Goal: Task Accomplishment & Management: Use online tool/utility

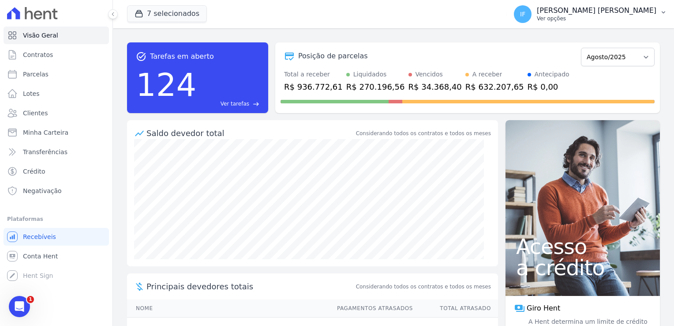
click at [608, 15] on p "Ver opções" at bounding box center [597, 18] width 120 height 7
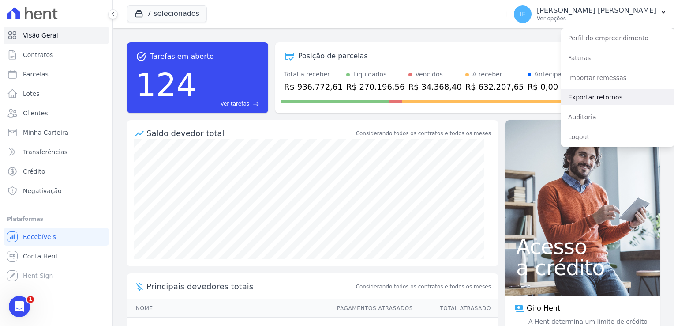
click at [605, 99] on link "Exportar retornos" at bounding box center [617, 97] width 113 height 16
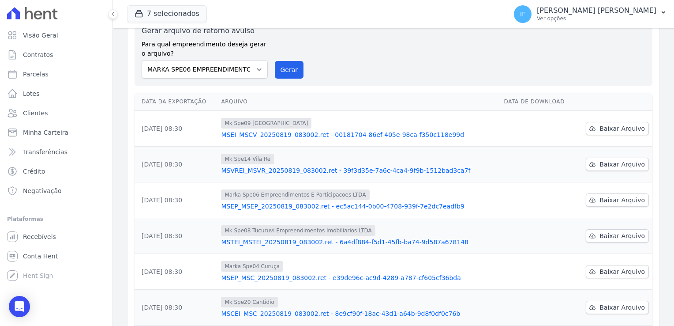
scroll to position [221, 0]
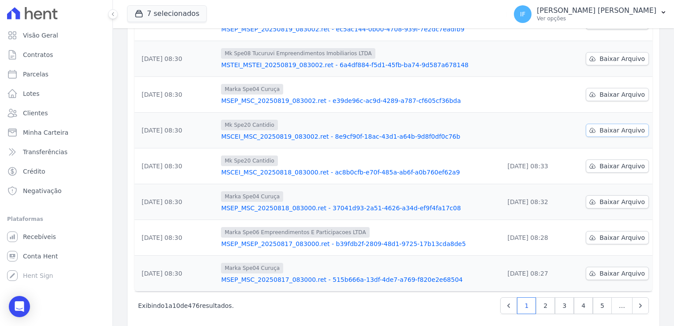
click at [616, 131] on span "Baixar Arquivo" at bounding box center [621, 130] width 45 height 9
click at [618, 91] on span "Baixar Arquivo" at bounding box center [621, 94] width 45 height 9
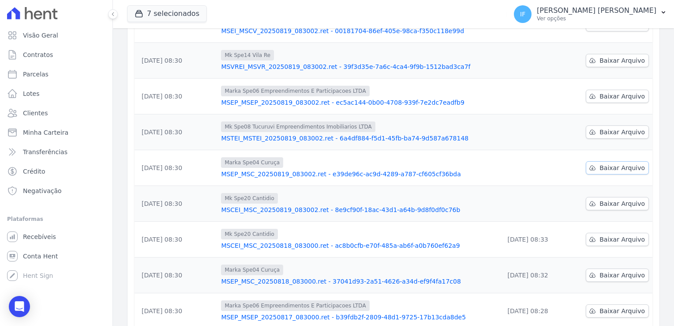
scroll to position [132, 0]
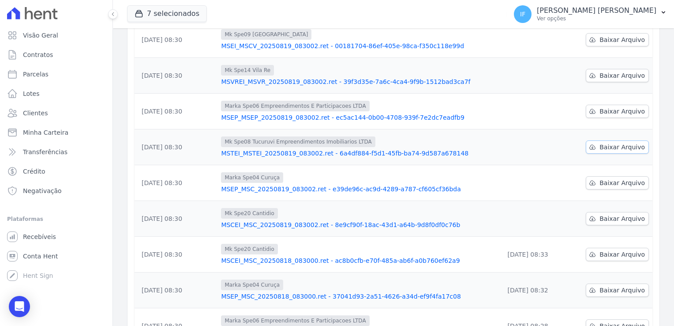
click at [603, 144] on span "Baixar Arquivo" at bounding box center [621, 146] width 45 height 9
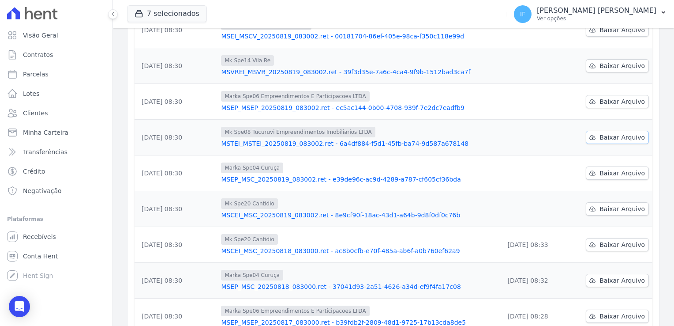
scroll to position [98, 0]
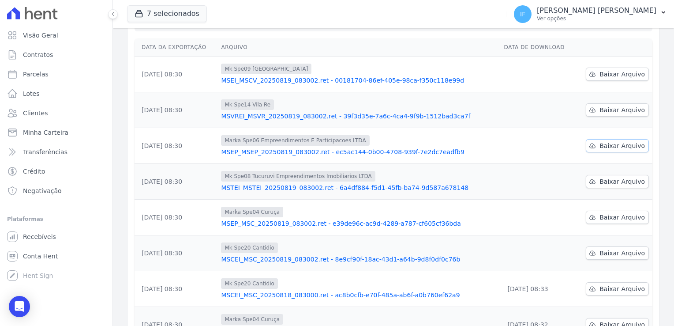
click at [600, 145] on span "Baixar Arquivo" at bounding box center [621, 145] width 45 height 9
click at [599, 110] on span "Baixar Arquivo" at bounding box center [621, 109] width 45 height 9
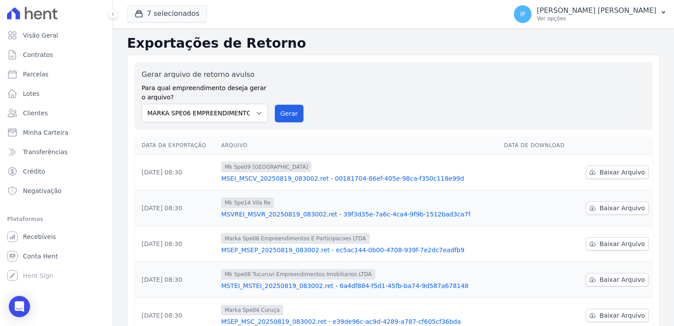
scroll to position [0, 0]
click at [612, 208] on span "Baixar Arquivo" at bounding box center [621, 207] width 45 height 9
click at [613, 172] on span "Baixar Arquivo" at bounding box center [621, 172] width 45 height 9
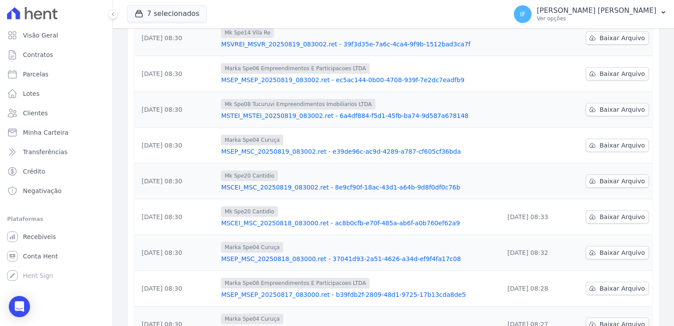
scroll to position [221, 0]
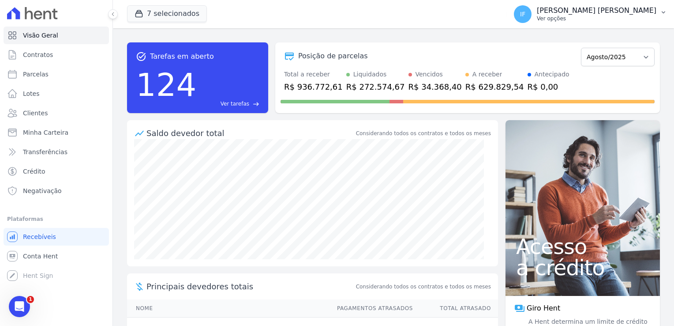
click at [625, 15] on p "[PERSON_NAME]" at bounding box center [597, 10] width 120 height 9
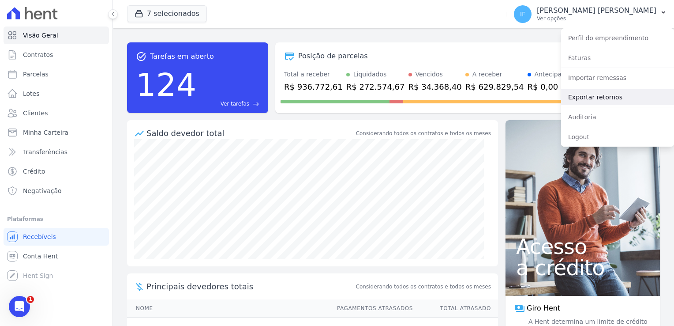
click at [625, 96] on link "Exportar retornos" at bounding box center [617, 97] width 113 height 16
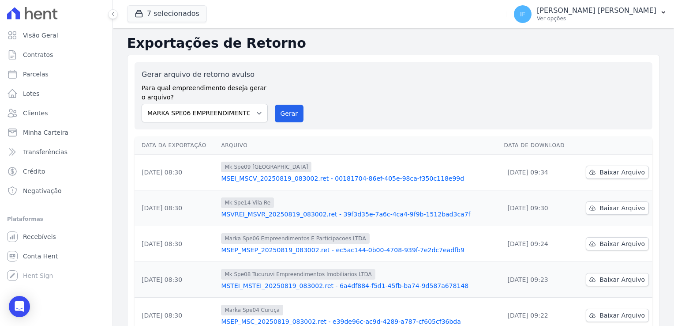
drag, startPoint x: 460, startPoint y: 91, endPoint x: 461, endPoint y: 87, distance: 4.4
click at [460, 90] on div "Gerar arquivo de retorno avulso Para qual empreendimento deseja gerar o arquivo…" at bounding box center [394, 95] width 504 height 53
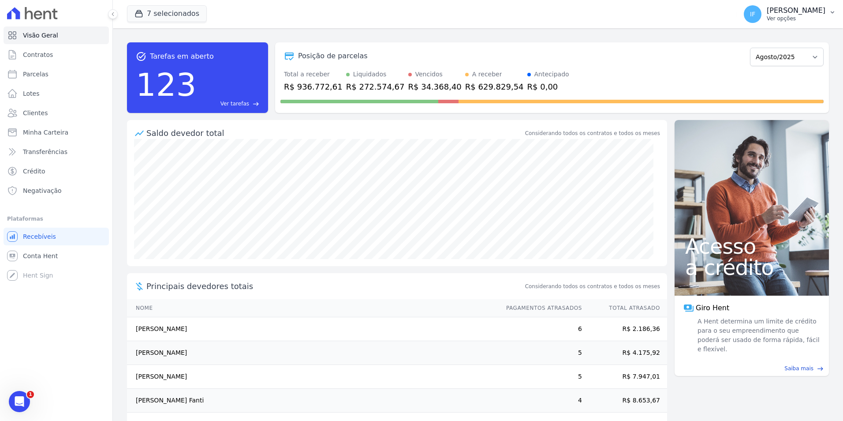
click at [773, 19] on p "Ver opções" at bounding box center [796, 18] width 59 height 7
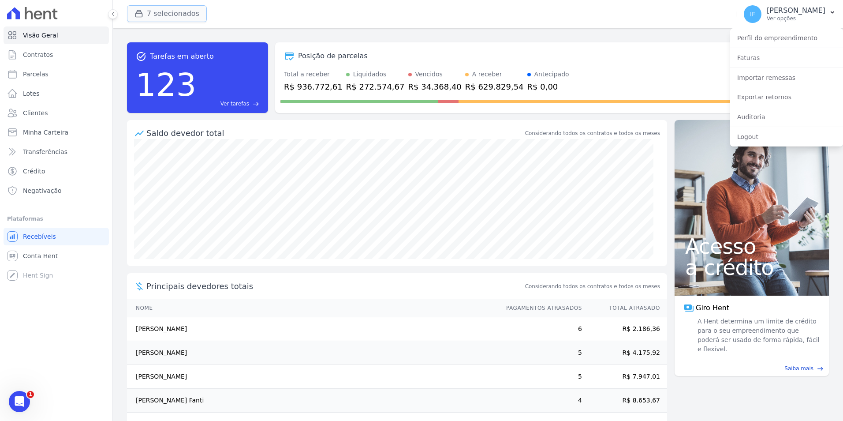
click at [146, 15] on div "button" at bounding box center [141, 13] width 12 height 9
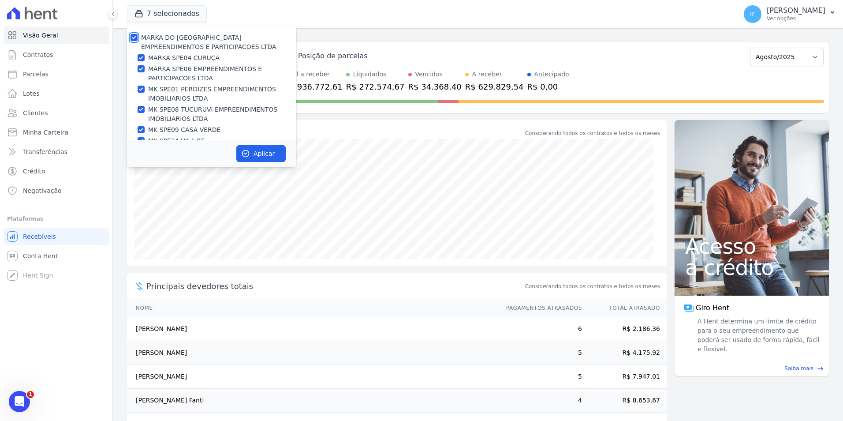
click at [135, 38] on input "MARKA DO [GEOGRAPHIC_DATA] EMPREENDIMENTOS E PARTICIPACOES LTDA" at bounding box center [134, 37] width 7 height 7
checkbox input "false"
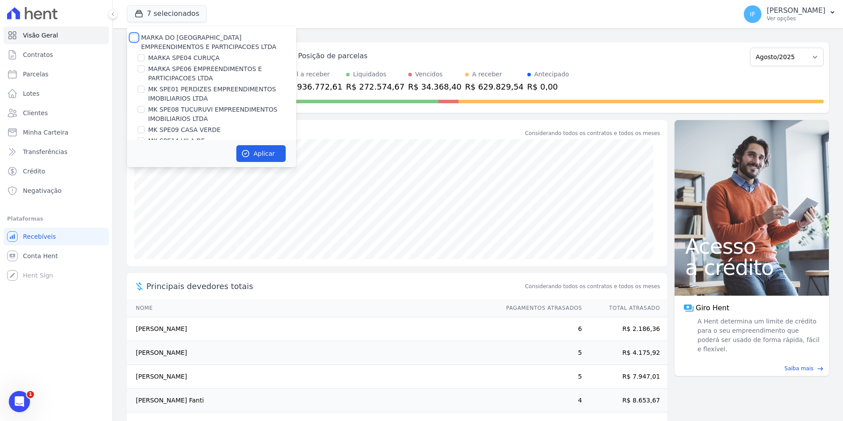
checkbox input "false"
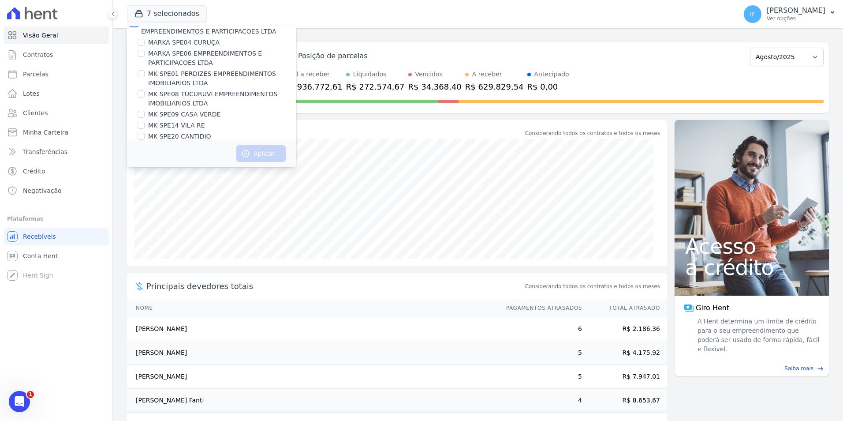
scroll to position [24, 0]
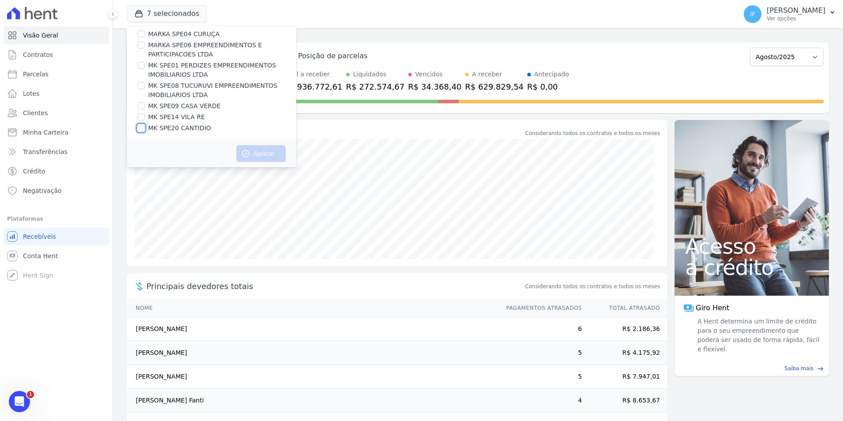
click at [139, 128] on input "MK SPE20 CANTIDIO" at bounding box center [141, 127] width 7 height 7
checkbox input "true"
click at [268, 154] on button "Aplicar" at bounding box center [260, 153] width 49 height 17
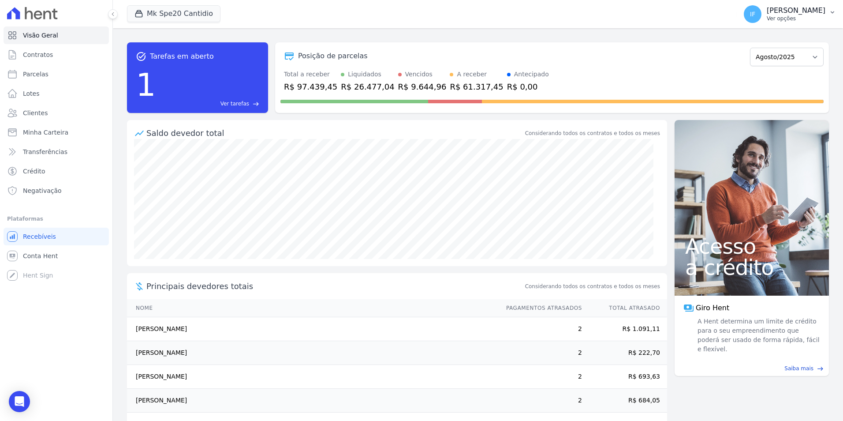
click at [772, 20] on p "Ver opções" at bounding box center [796, 18] width 59 height 7
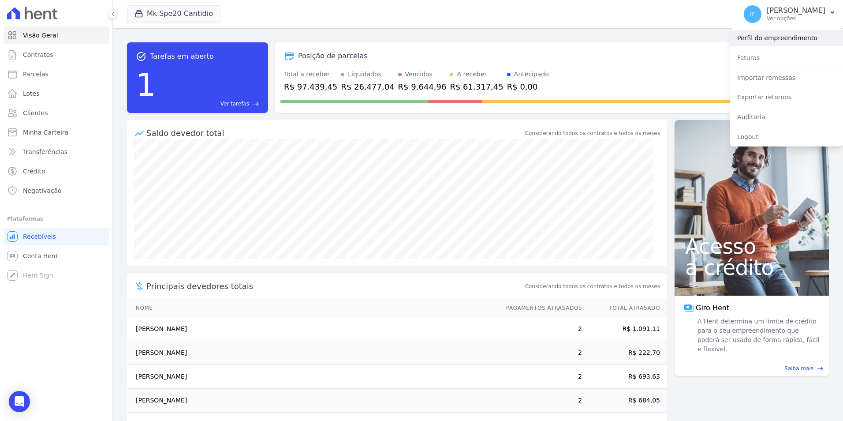
click at [772, 39] on link "Perfil do empreendimento" at bounding box center [786, 38] width 113 height 16
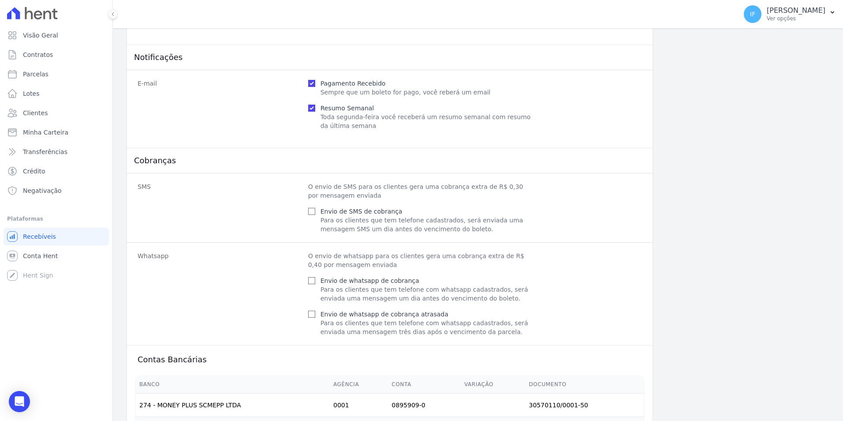
scroll to position [309, 0]
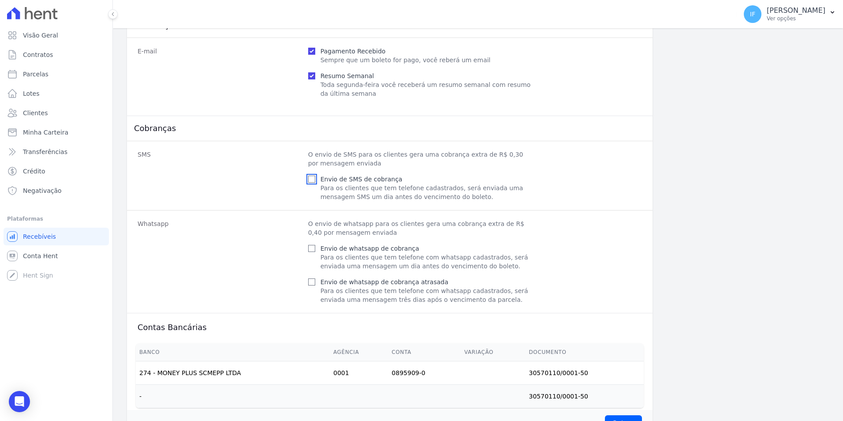
click at [312, 182] on input "Envio de SMS de cobrança" at bounding box center [311, 179] width 7 height 7
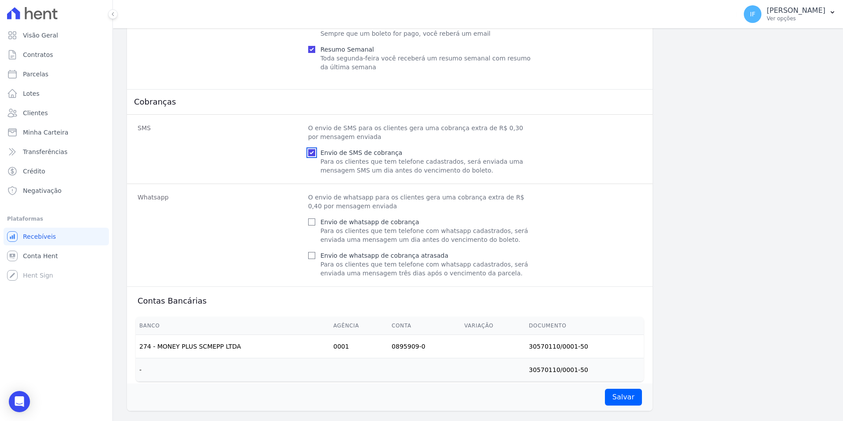
scroll to position [346, 0]
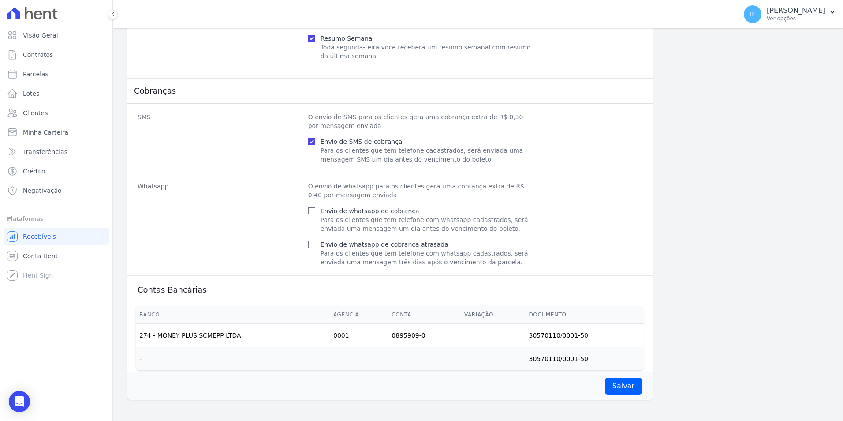
click at [317, 215] on div "Envio de whatsapp de cobrança Para os clientes que tem telefone com whatsapp ca…" at bounding box center [421, 219] width 226 height 26
click at [313, 139] on input "Envio de SMS de cobrança" at bounding box center [311, 141] width 7 height 7
checkbox input "false"
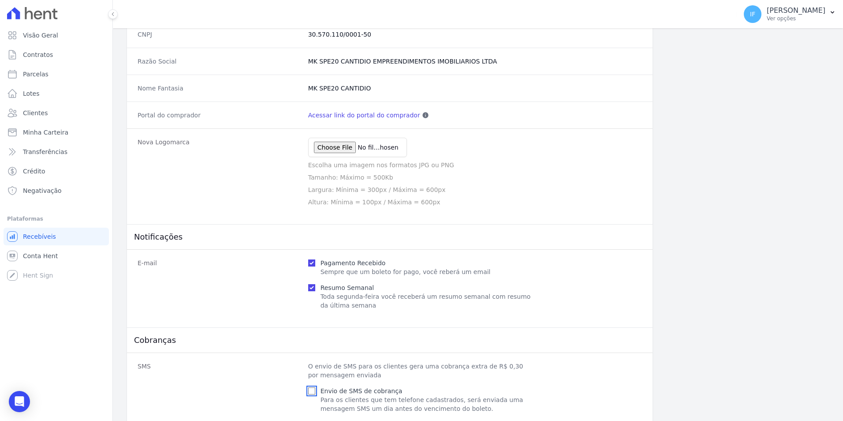
scroll to position [82, 0]
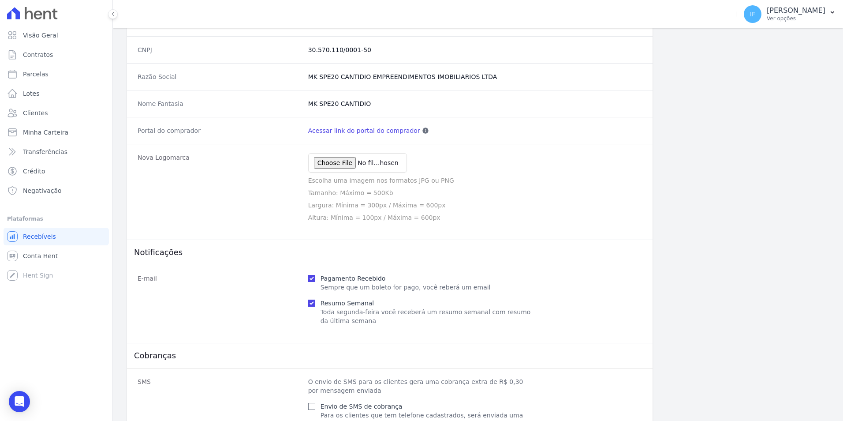
click at [358, 131] on link "Acessar link do portal do comprador" at bounding box center [364, 130] width 112 height 9
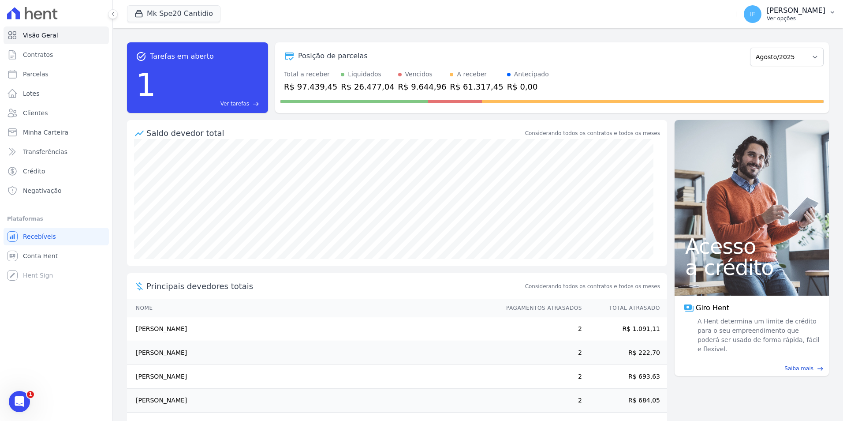
click at [767, 19] on p "Ver opções" at bounding box center [796, 18] width 59 height 7
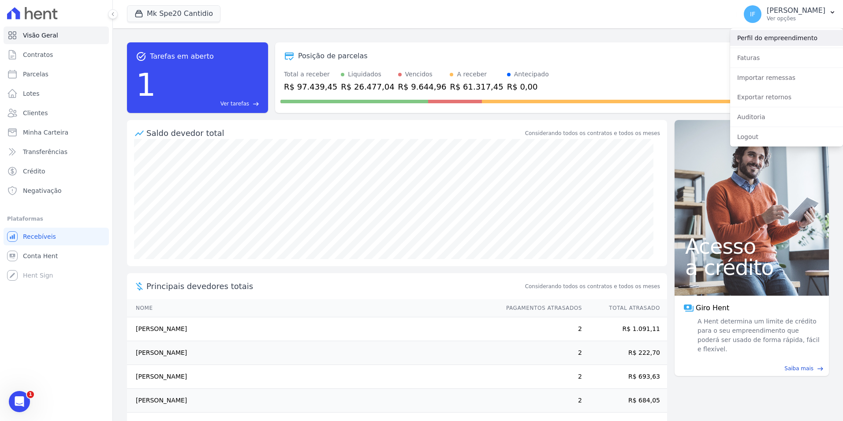
click at [761, 35] on link "Perfil do empreendimento" at bounding box center [786, 38] width 113 height 16
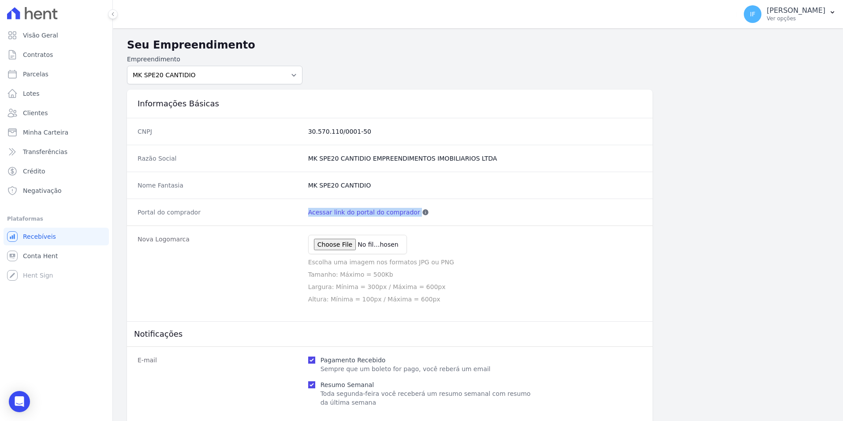
drag, startPoint x: 306, startPoint y: 214, endPoint x: 408, endPoint y: 217, distance: 102.4
click at [408, 217] on div "Portal do comprador Acessar link do portal do comprador Esse link pode ser disp…" at bounding box center [390, 212] width 526 height 27
click at [188, 213] on dt "Portal do comprador" at bounding box center [220, 212] width 164 height 9
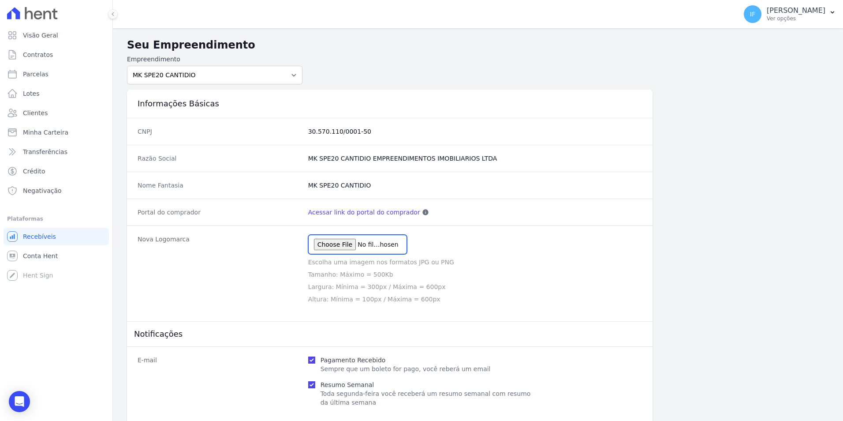
click at [344, 247] on input "file" at bounding box center [357, 244] width 99 height 19
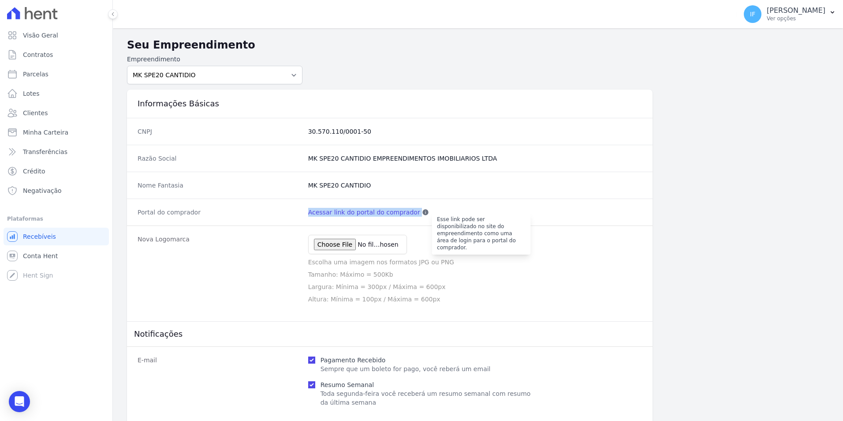
drag, startPoint x: 303, startPoint y: 211, endPoint x: 408, endPoint y: 211, distance: 104.5
click at [408, 211] on div "Portal do comprador Acessar link do portal do comprador Esse link pode ser disp…" at bounding box center [390, 212] width 526 height 27
drag, startPoint x: 408, startPoint y: 211, endPoint x: 380, endPoint y: 211, distance: 27.3
copy dd "Acessar link do portal do comprador"
click at [177, 213] on dt "Portal do comprador" at bounding box center [220, 212] width 164 height 9
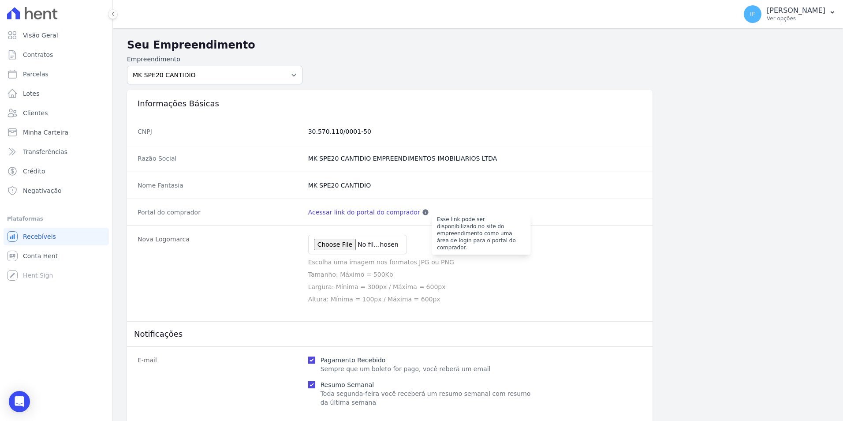
click at [423, 213] on icon at bounding box center [426, 212] width 6 height 6
click at [386, 211] on link "Acessar link do portal do comprador" at bounding box center [364, 212] width 112 height 9
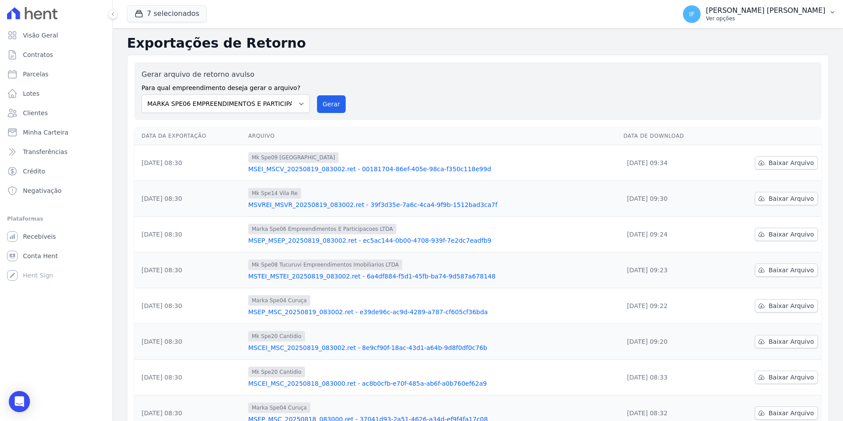
click at [764, 17] on p "Ver opções" at bounding box center [766, 18] width 120 height 7
click at [774, 76] on link "Importar remessas" at bounding box center [786, 78] width 113 height 16
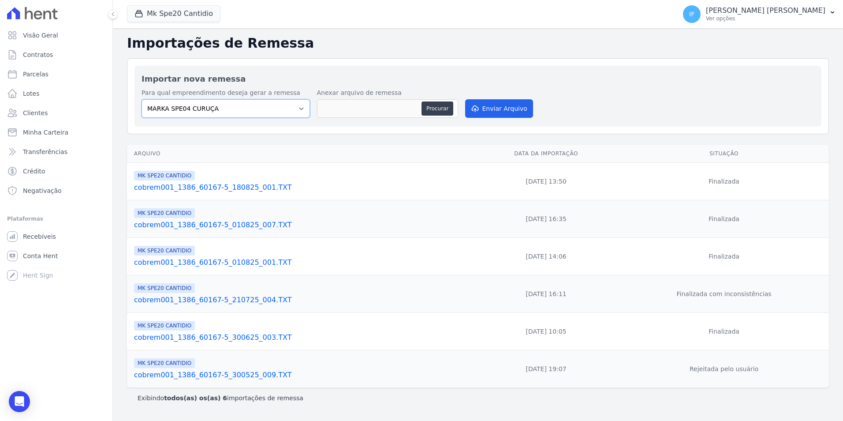
click at [303, 105] on select "MARKA SPE04 CURUÇA MARKA SPE06 EMPREENDIMENTOS E PARTICIPACOES LTDA MK SPE01 PE…" at bounding box center [226, 108] width 169 height 19
click at [191, 11] on button "Mk Spe20 Cantidio" at bounding box center [174, 13] width 94 height 17
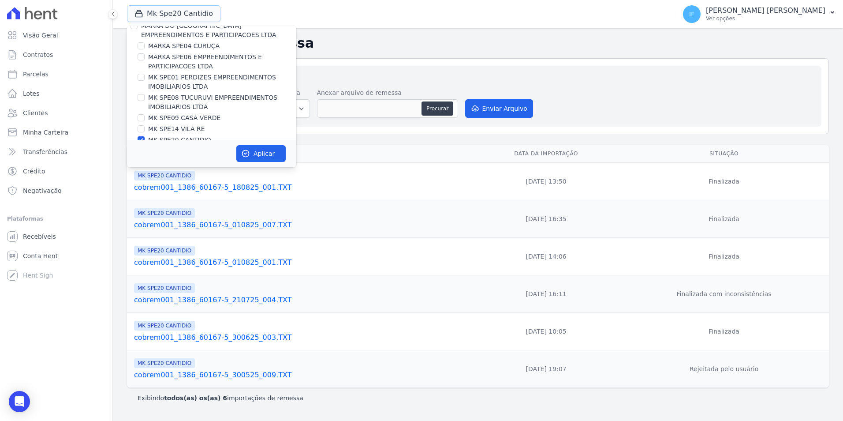
scroll to position [24, 0]
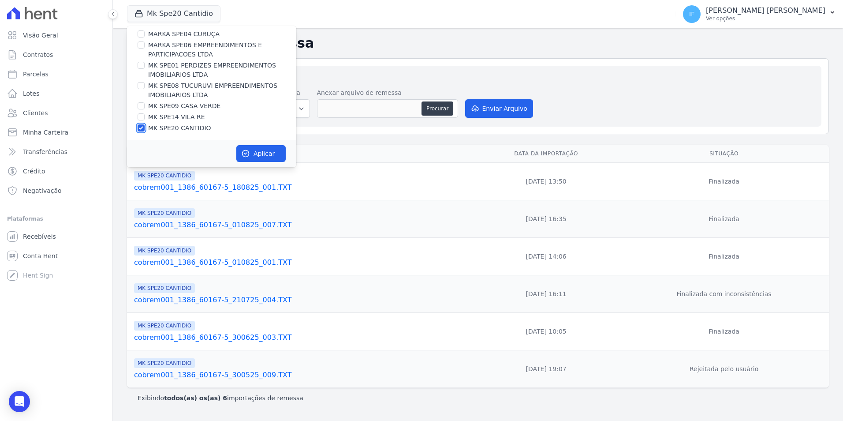
click at [142, 127] on input "MK SPE20 CANTIDIO" at bounding box center [141, 127] width 7 height 7
checkbox input "false"
click at [141, 119] on input "MK SPE14 VILA RE" at bounding box center [141, 116] width 7 height 7
checkbox input "true"
click at [255, 149] on button "Aplicar" at bounding box center [260, 153] width 49 height 17
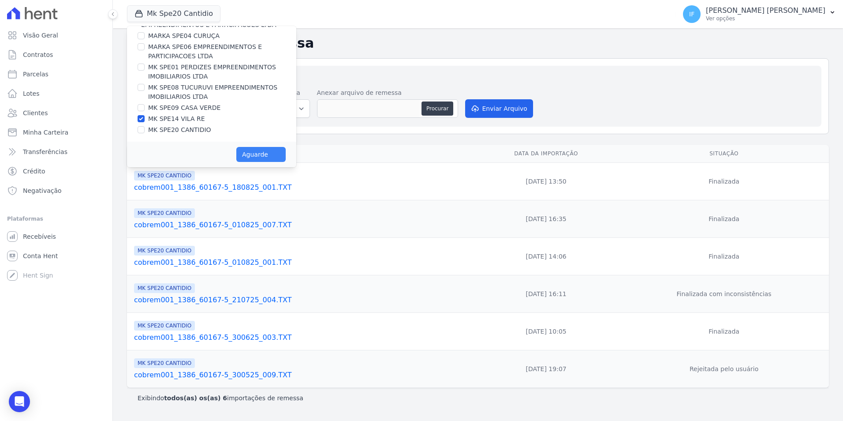
scroll to position [22, 0]
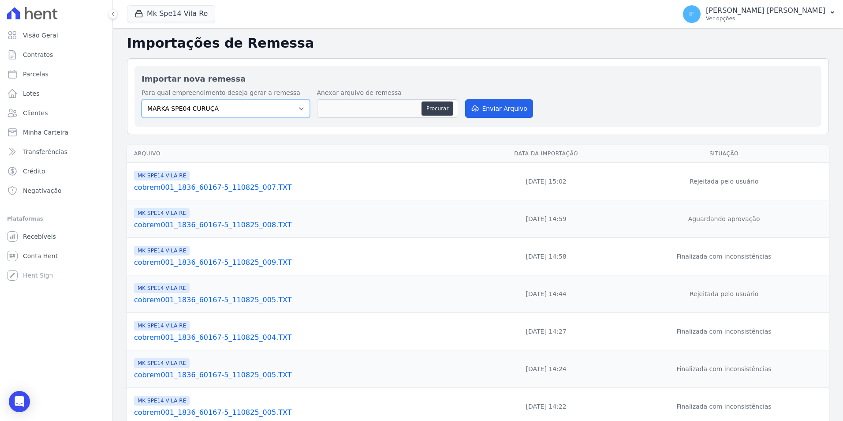
click at [296, 109] on select "MARKA SPE04 CURUÇA MARKA SPE06 EMPREENDIMENTOS E PARTICIPACOES LTDA MK SPE01 PE…" at bounding box center [226, 108] width 169 height 19
select select "39995bf4-9ae3-4619-a753-9d7f943d9086"
click at [142, 99] on select "MARKA SPE04 CURUÇA MARKA SPE06 EMPREENDIMENTOS E PARTICIPACOES LTDA MK SPE01 PE…" at bounding box center [226, 108] width 169 height 19
click at [437, 108] on button "Procurar" at bounding box center [438, 108] width 32 height 14
type input "cobrem001_1836_60167-5_190825_003.TXT"
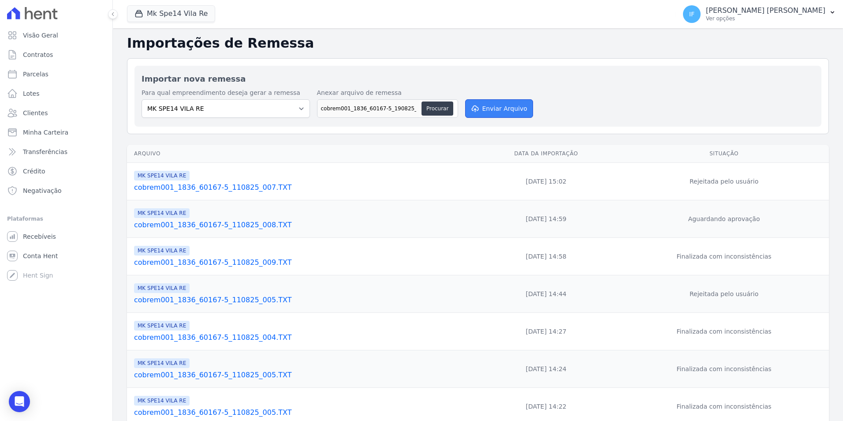
click at [495, 105] on button "Enviar Arquivo" at bounding box center [499, 108] width 68 height 19
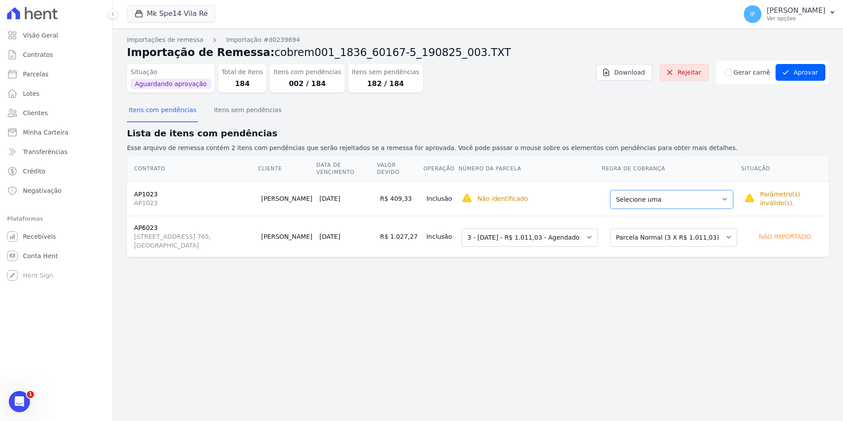
click at [708, 199] on select "Selecione uma Nova Parcela Avulsa Parcela Avulsa Existente Parcela Normal (1 X …" at bounding box center [672, 199] width 123 height 19
click at [369, 313] on div "Importações de remessa Importação #d0239694 Importação de Remessa: cobrem001_18…" at bounding box center [478, 224] width 730 height 393
click at [804, 71] on button "Aprovar" at bounding box center [801, 72] width 50 height 17
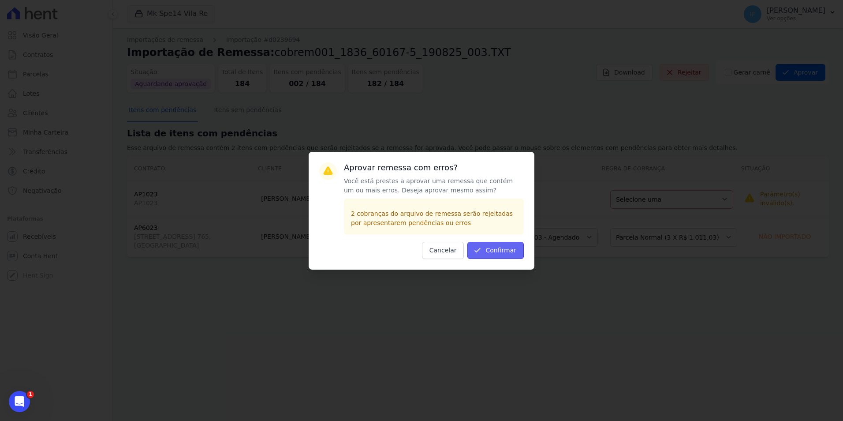
click at [500, 251] on button "Confirmar" at bounding box center [496, 250] width 56 height 17
